Goal: Navigation & Orientation: Find specific page/section

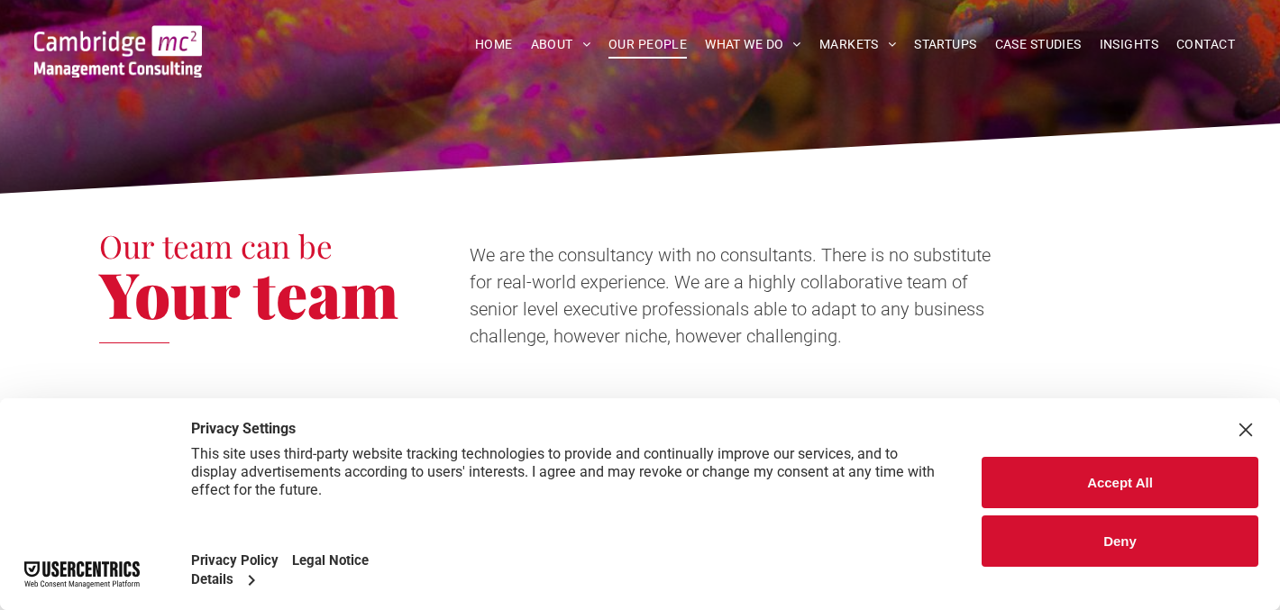
scroll to position [513, 0]
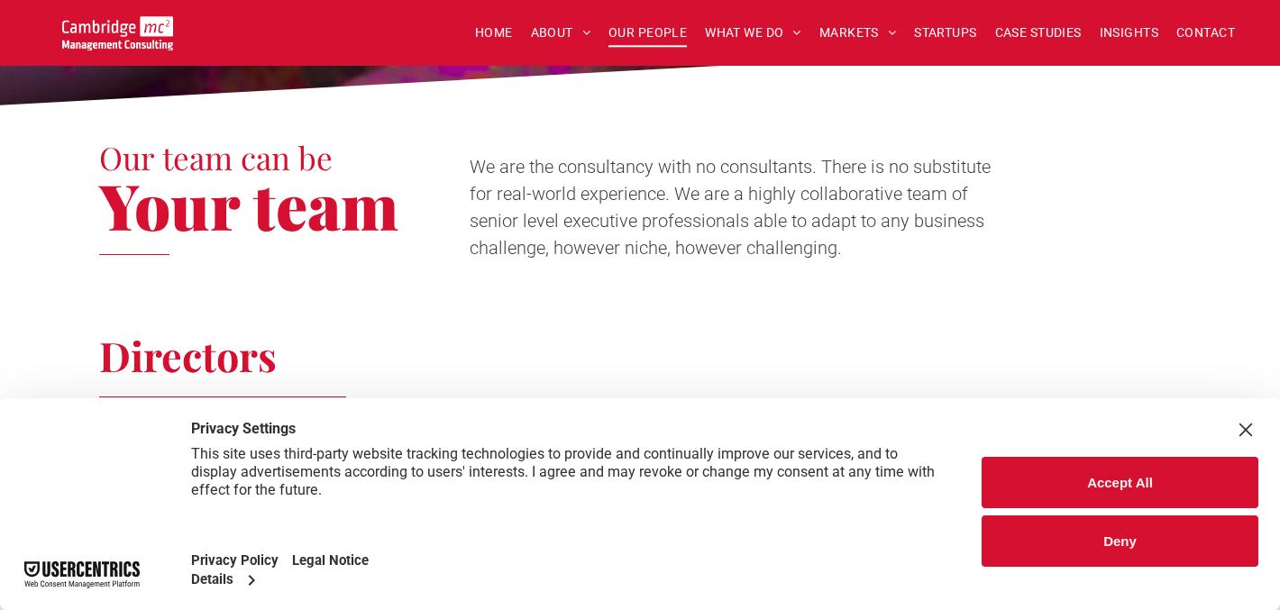
click at [1048, 483] on button "Accept All" at bounding box center [1120, 482] width 277 height 51
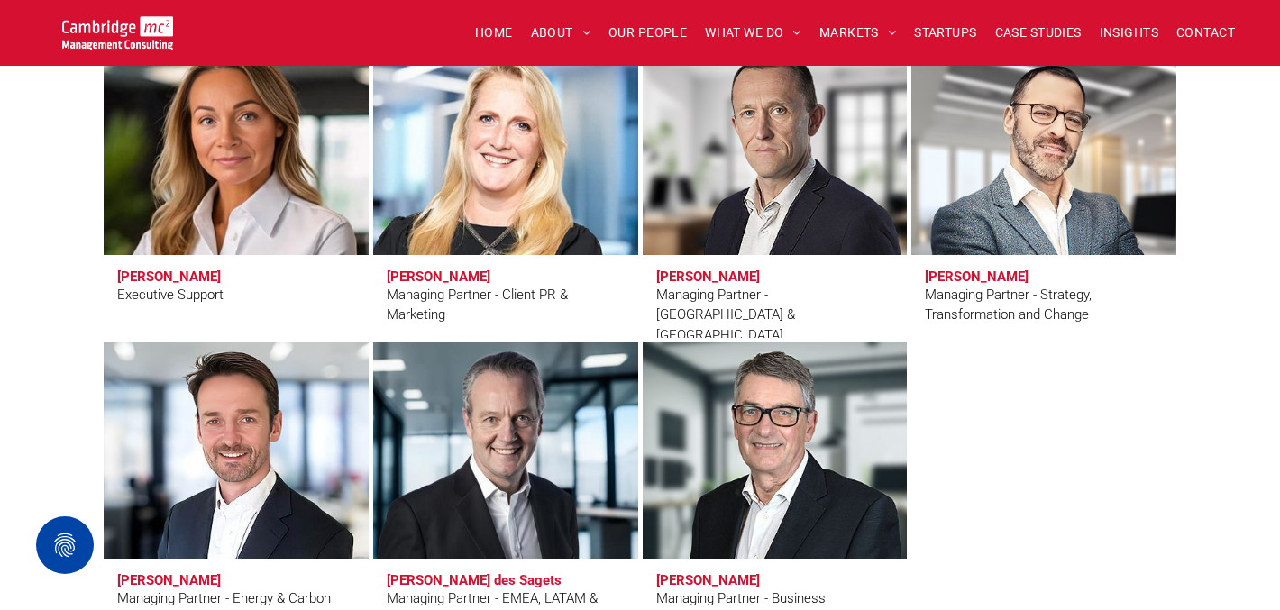
scroll to position [1725, 0]
